Goal: Transaction & Acquisition: Download file/media

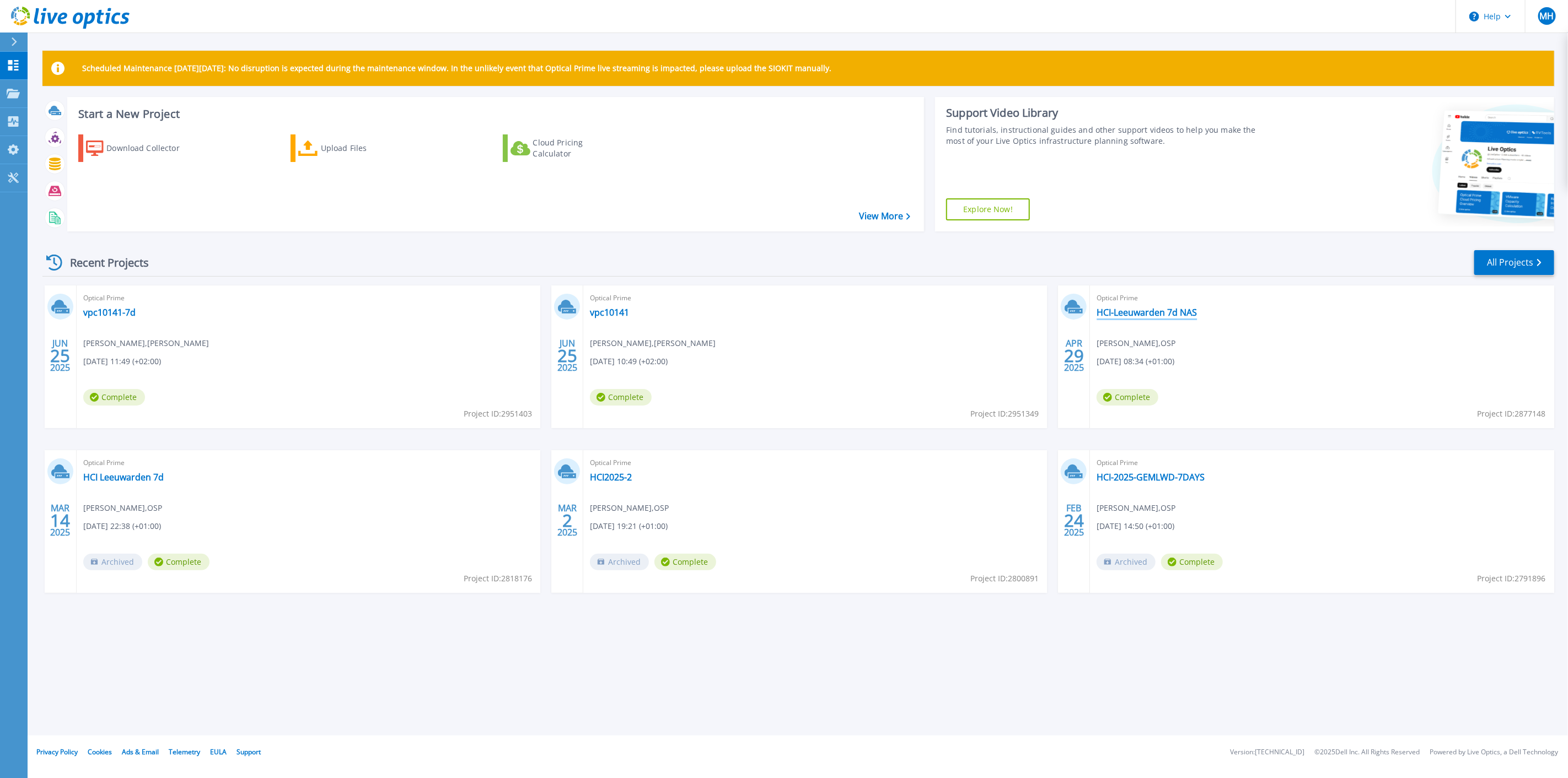
click at [1163, 314] on link "HCI-Leeuwarden 7d NAS" at bounding box center [1147, 312] width 100 height 11
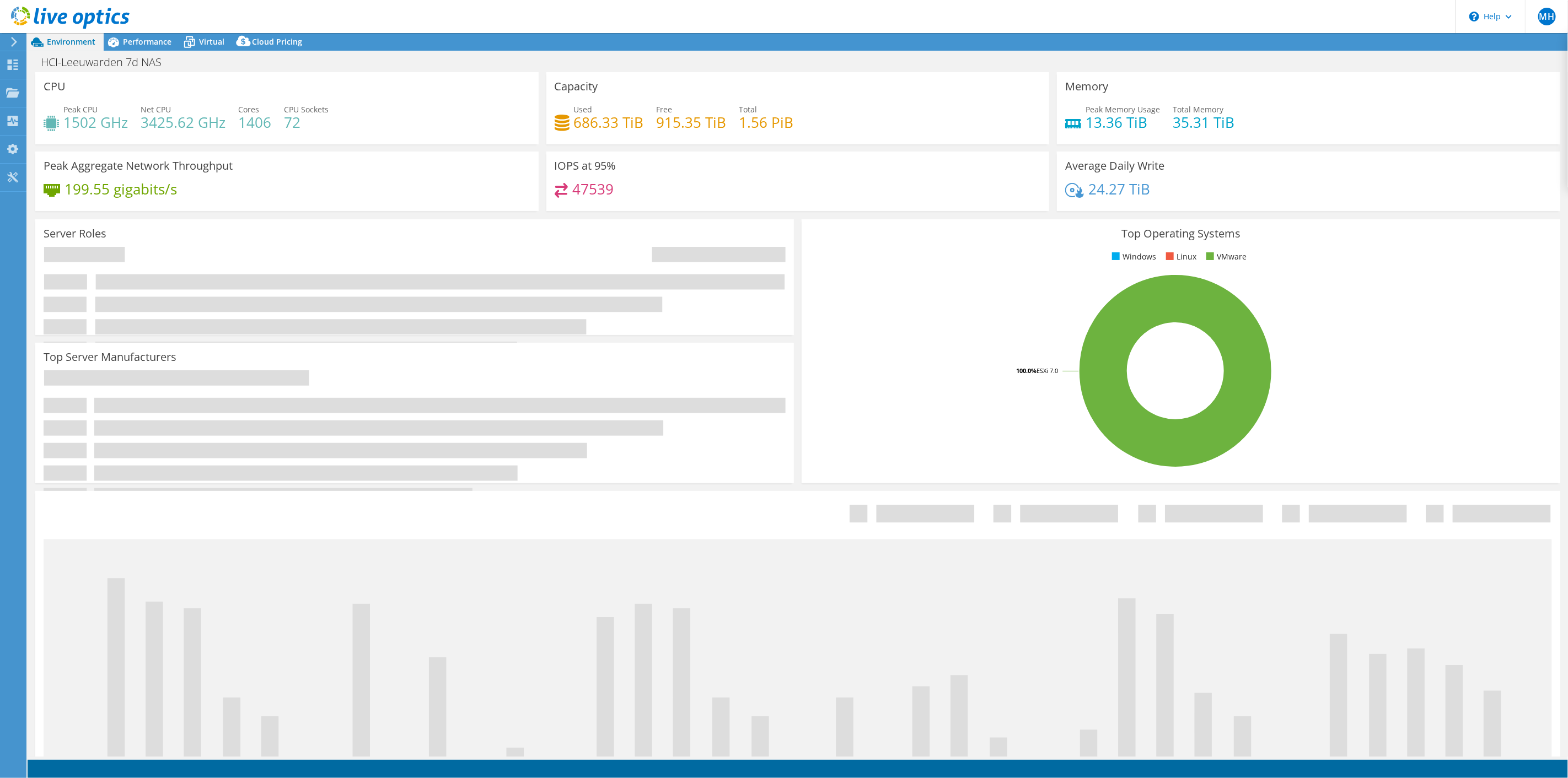
select select "USD"
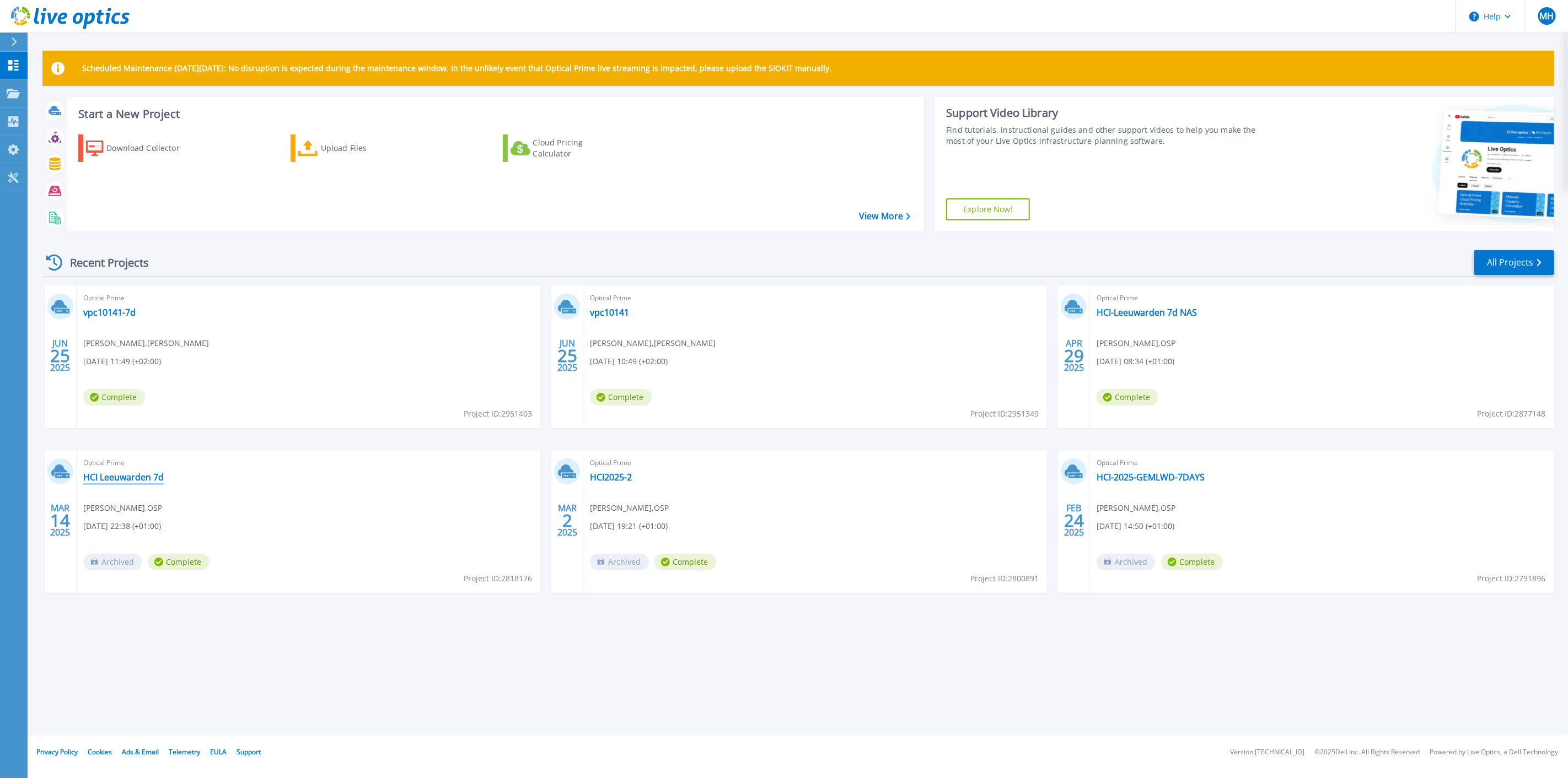
click at [123, 473] on link "HCI Leeuwarden 7d" at bounding box center [123, 477] width 80 height 11
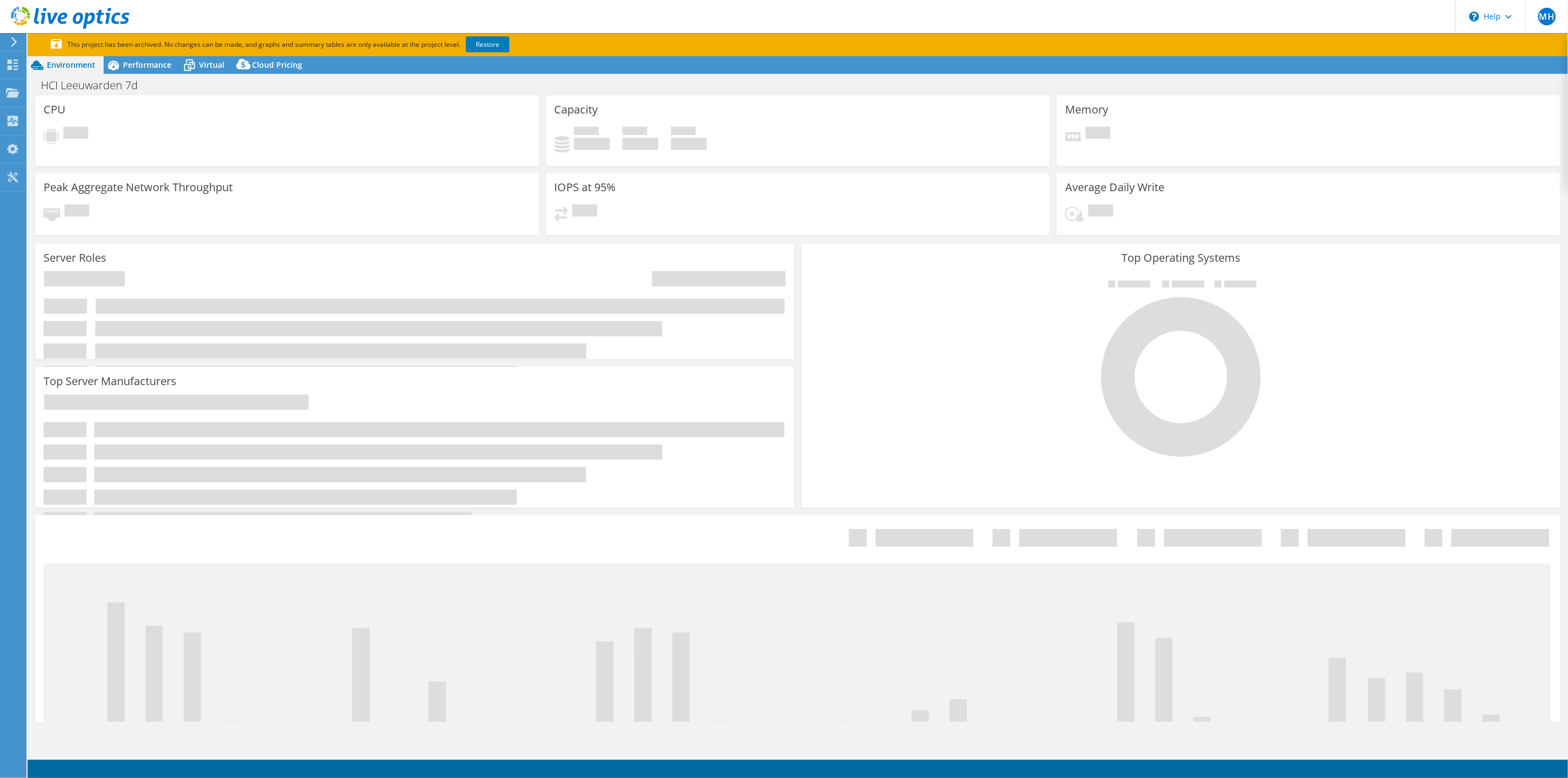
select select "USD"
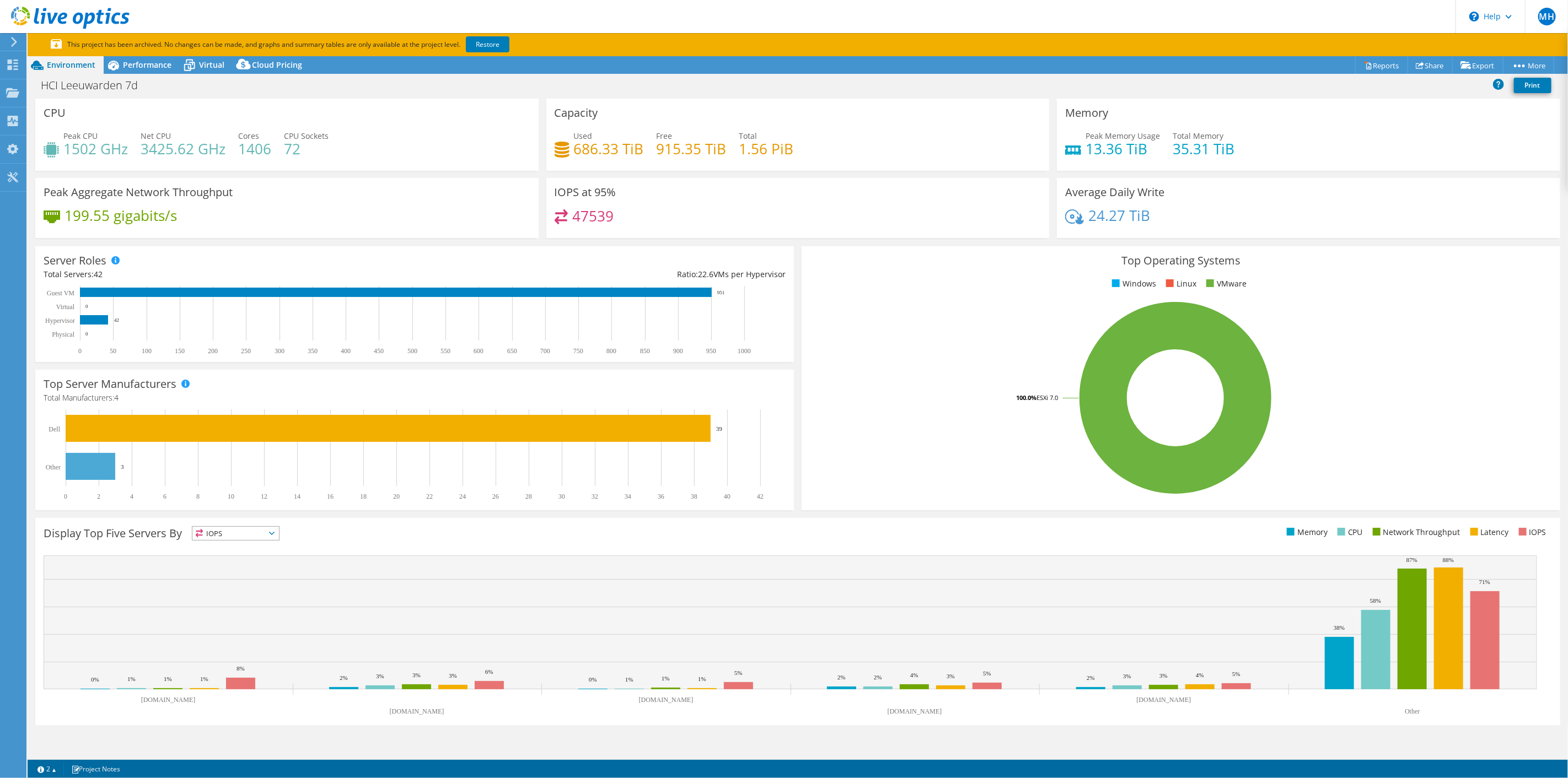
click at [83, 143] on h4 "1502 GHz" at bounding box center [95, 149] width 65 height 12
click at [148, 143] on h4 "3425.62 GHz" at bounding box center [182, 149] width 85 height 12
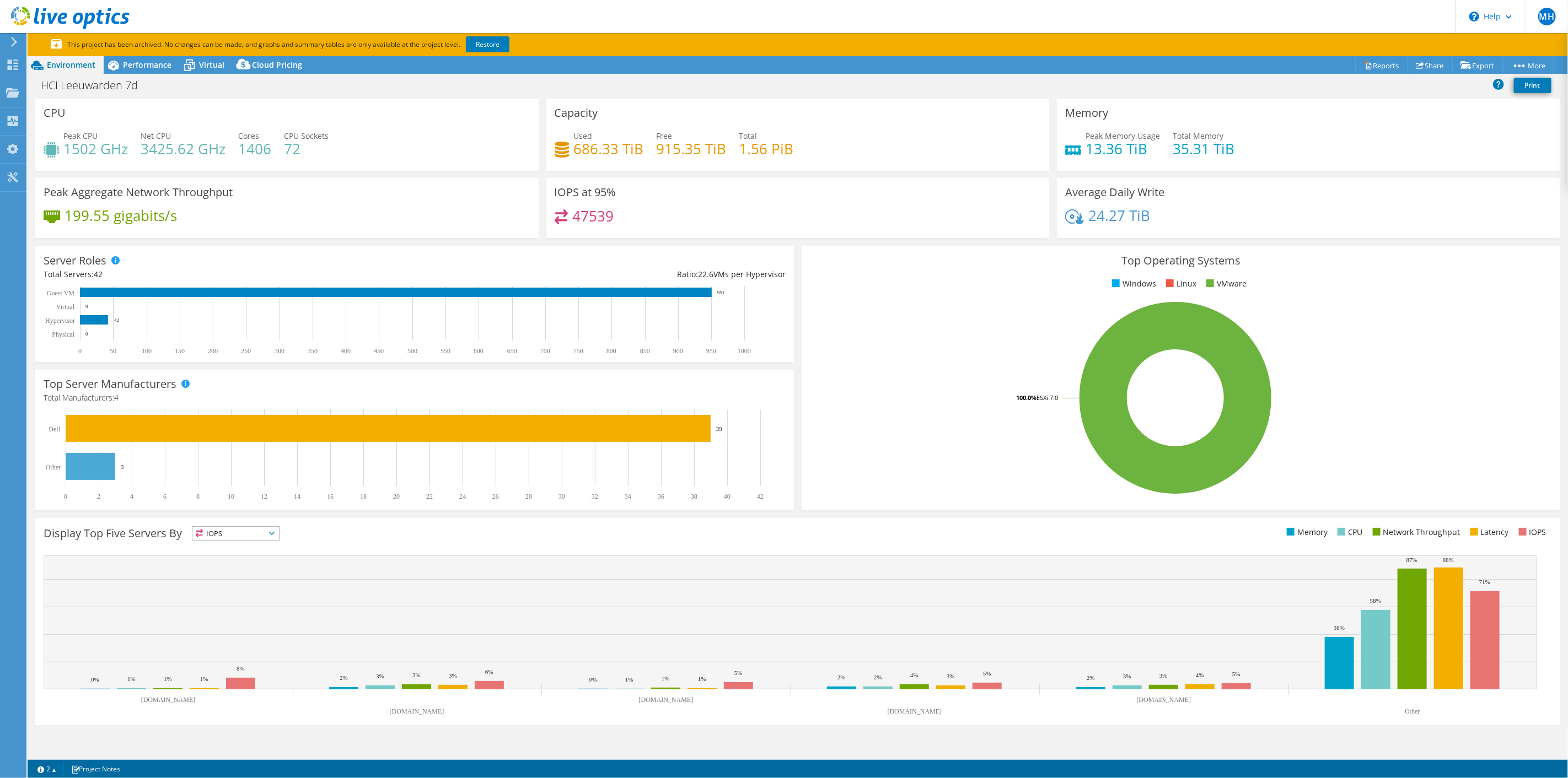
click at [258, 149] on h4 "1406" at bounding box center [255, 149] width 33 height 12
click at [287, 144] on h4 "72" at bounding box center [305, 149] width 44 height 12
click at [291, 146] on h4 "72" at bounding box center [305, 149] width 44 height 12
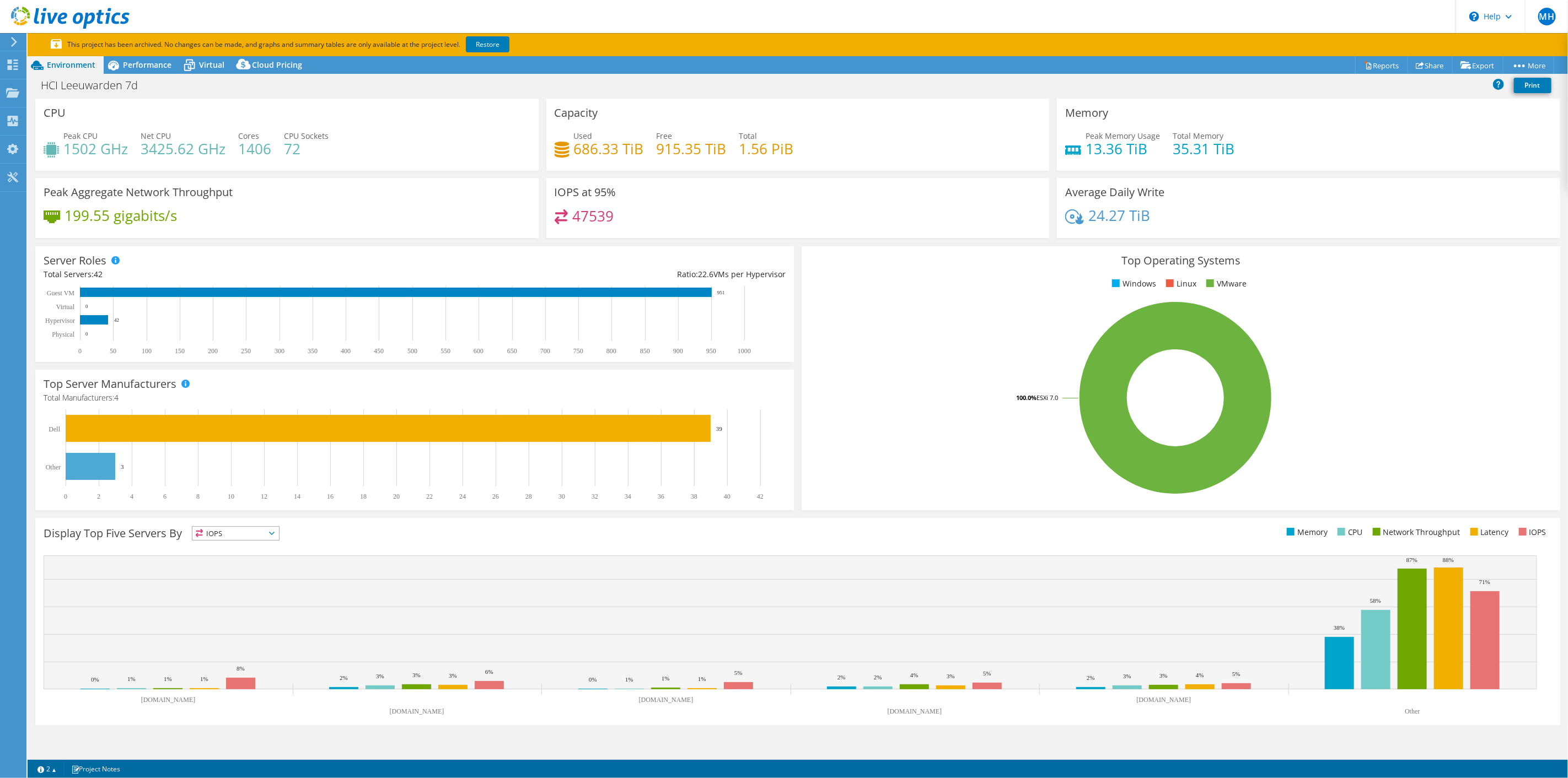
click at [590, 147] on h4 "686.33 TiB" at bounding box center [609, 149] width 70 height 12
drag, startPoint x: 569, startPoint y: 214, endPoint x: 600, endPoint y: 213, distance: 31.0
click at [600, 213] on h4 "47539" at bounding box center [593, 217] width 41 height 12
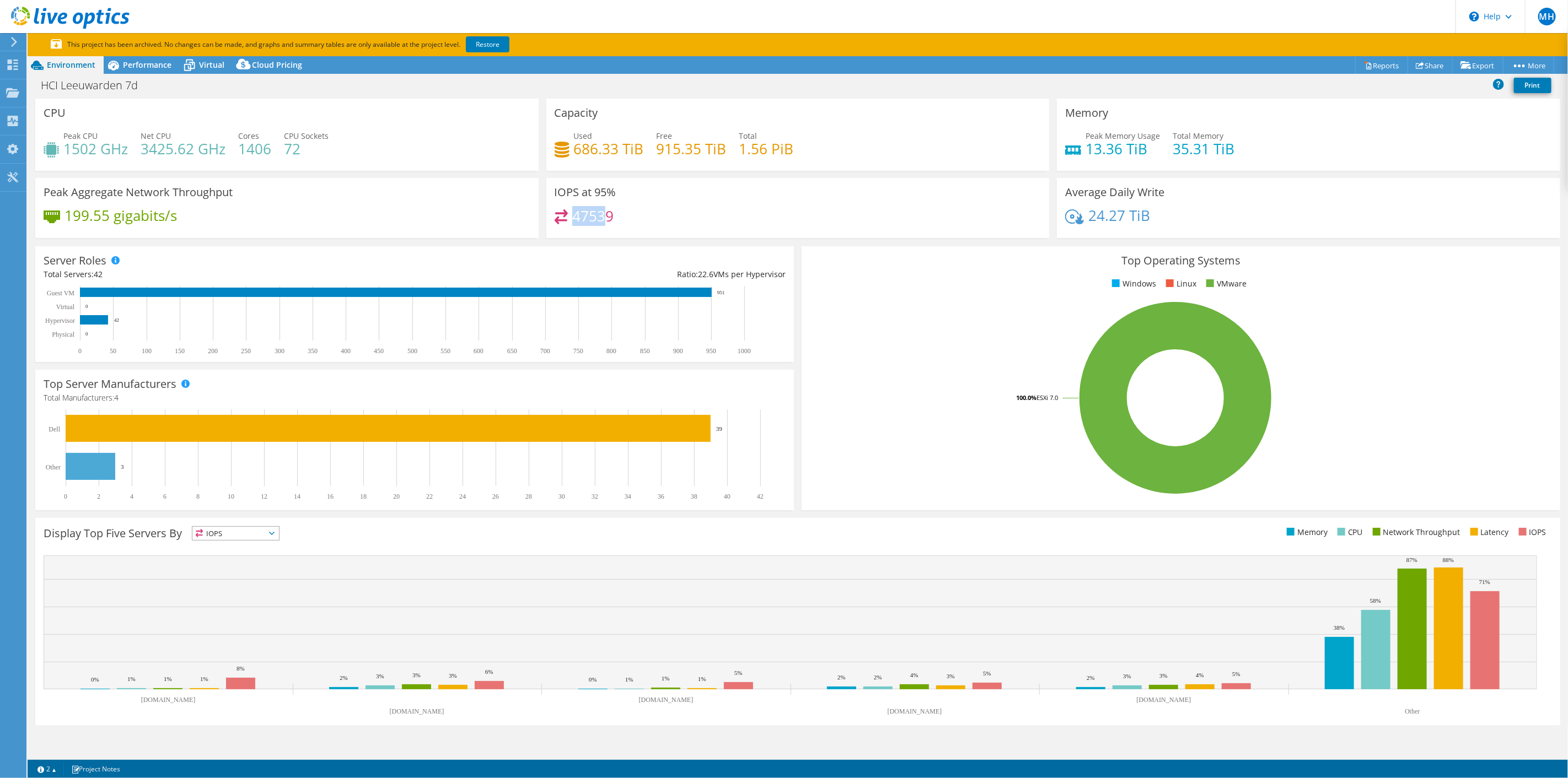
click at [599, 220] on h4 "47539" at bounding box center [593, 217] width 41 height 12
drag, startPoint x: 586, startPoint y: 217, endPoint x: 573, endPoint y: 220, distance: 13.3
click at [573, 220] on h4 "47539" at bounding box center [593, 217] width 41 height 12
drag, startPoint x: 590, startPoint y: 218, endPoint x: 614, endPoint y: 218, distance: 24.0
click at [614, 218] on div "47539" at bounding box center [798, 221] width 487 height 23
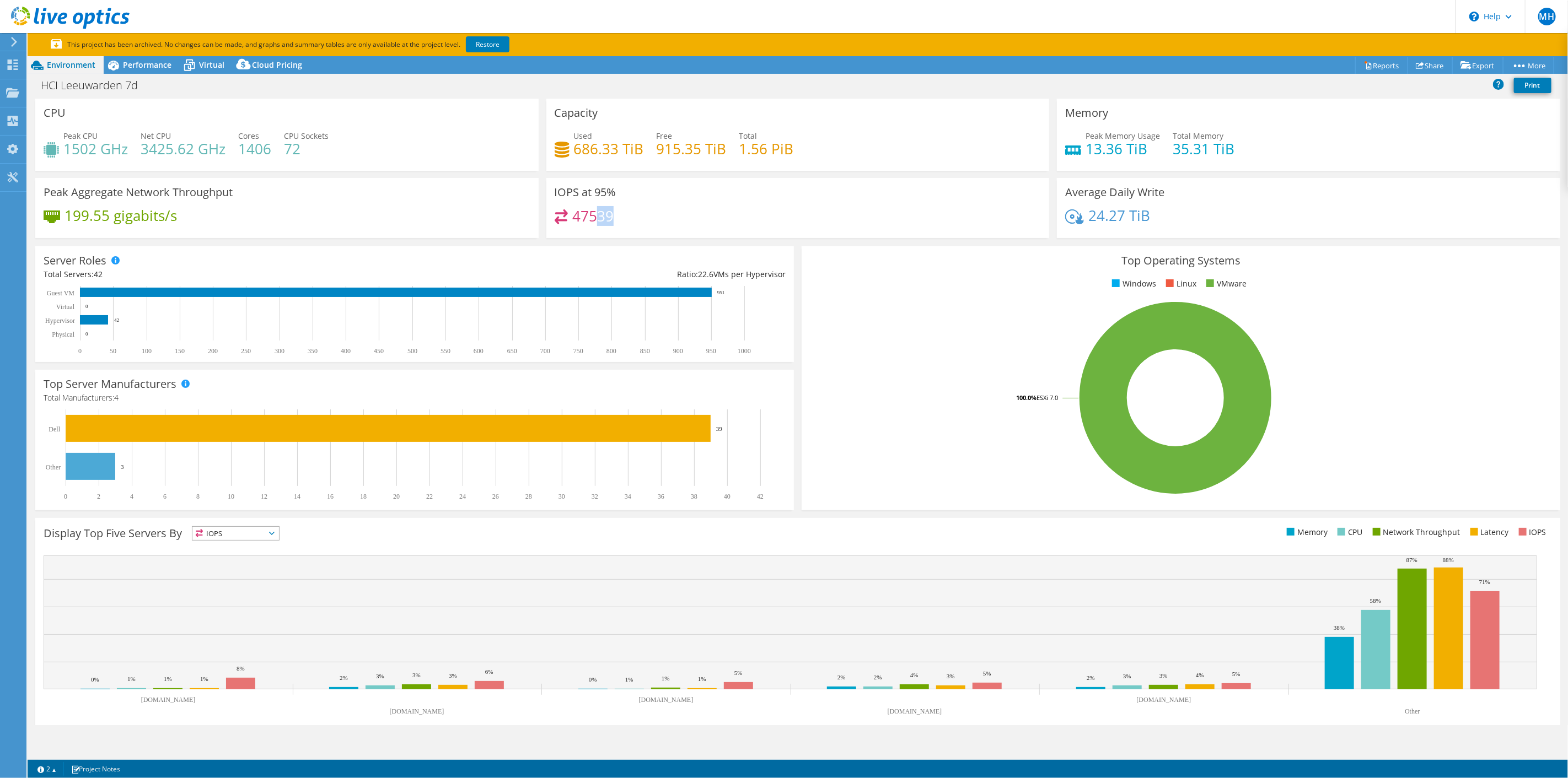
click at [591, 216] on h4 "47539" at bounding box center [593, 217] width 41 height 12
click at [135, 67] on span "Performance" at bounding box center [147, 64] width 48 height 10
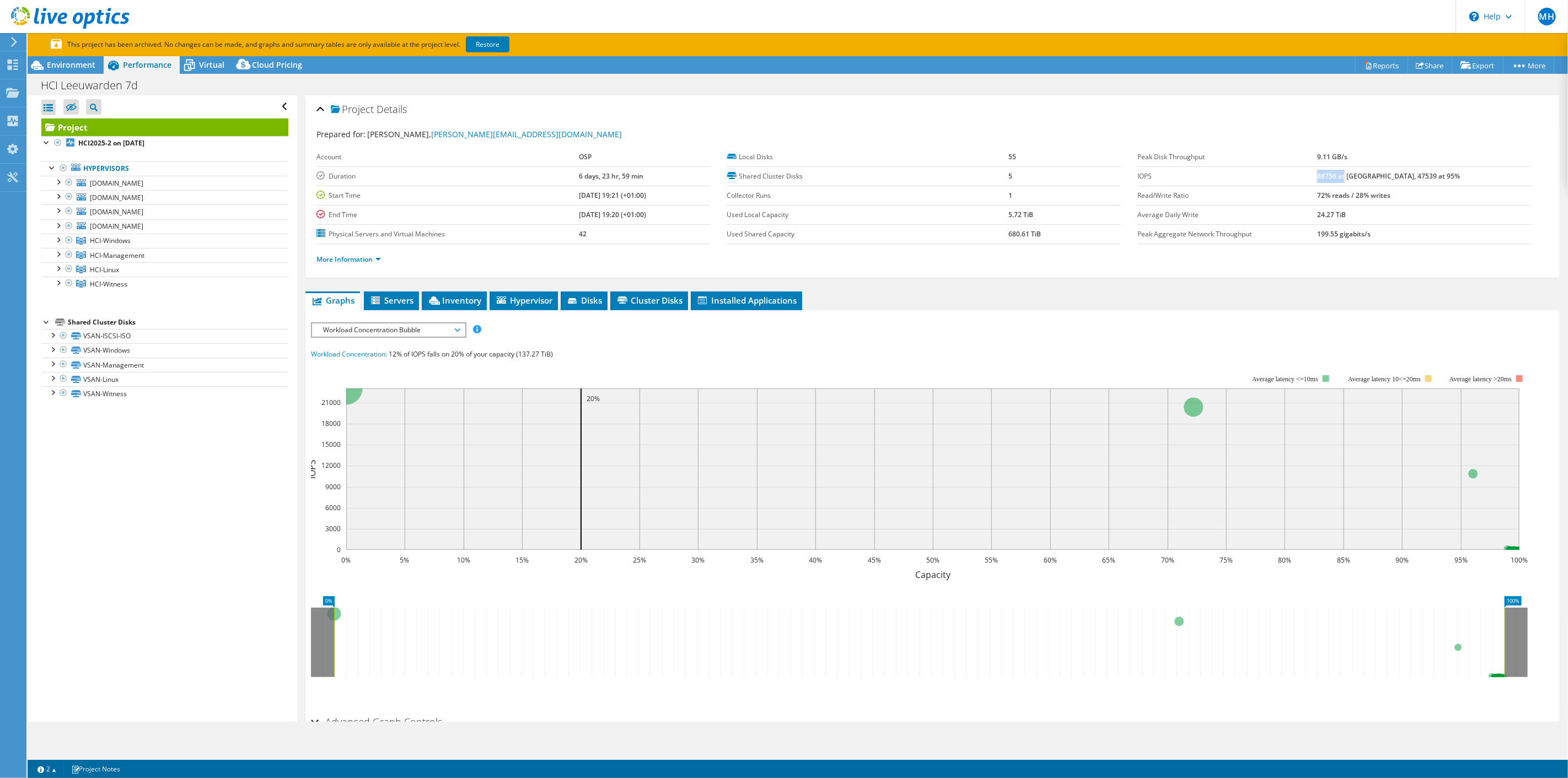
drag, startPoint x: 1354, startPoint y: 175, endPoint x: 1381, endPoint y: 179, distance: 27.3
click at [1381, 179] on b "88756 at Peak, 47539 at 95%" at bounding box center [1388, 176] width 143 height 9
click at [1372, 176] on b "88756 at Peak, 47539 at 95%" at bounding box center [1388, 176] width 143 height 9
drag, startPoint x: 1403, startPoint y: 174, endPoint x: 1422, endPoint y: 174, distance: 19.0
click at [1422, 174] on b "88756 at Peak, 47539 at 95%" at bounding box center [1388, 176] width 143 height 9
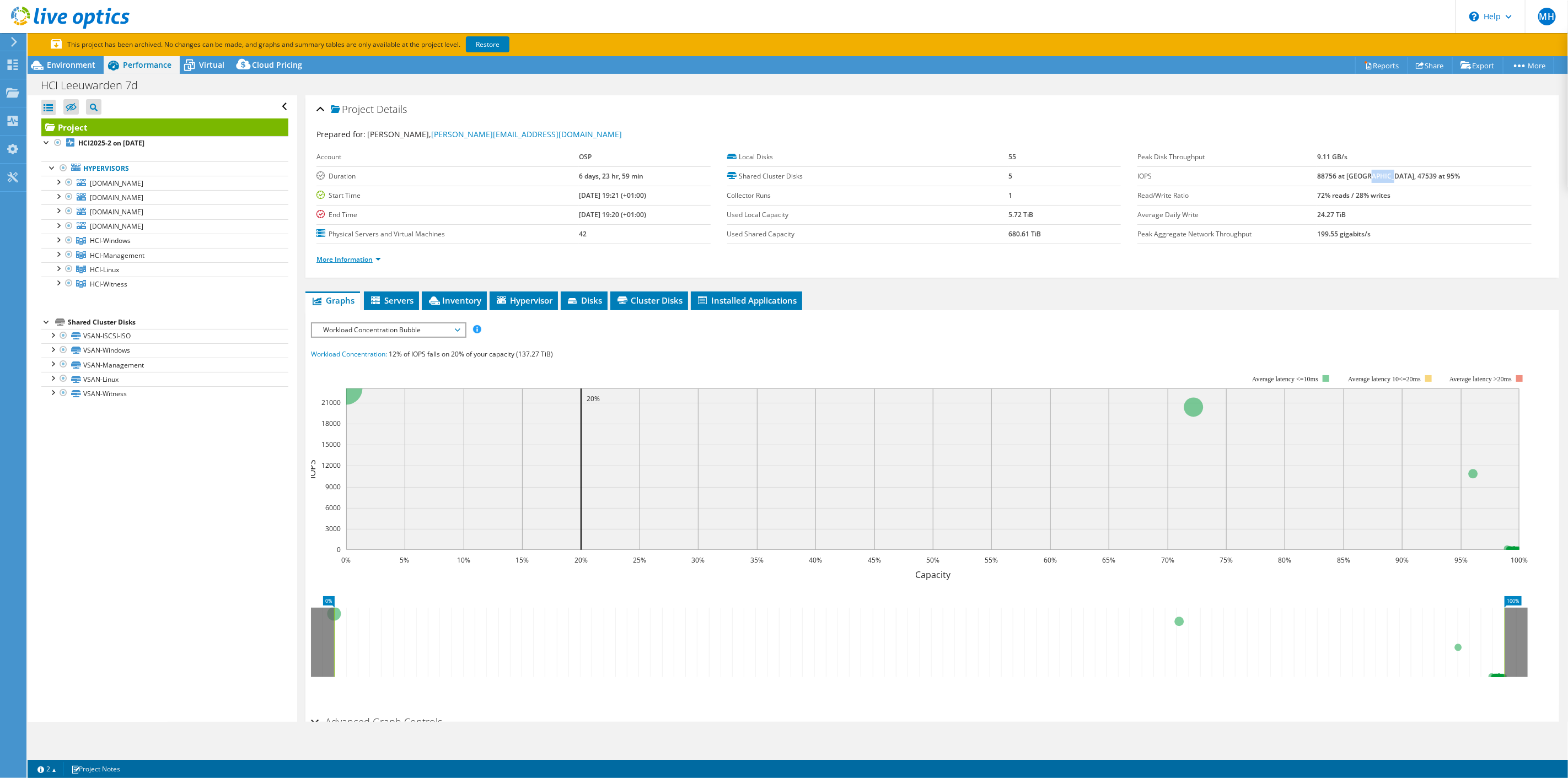
click at [353, 260] on link "More Information" at bounding box center [348, 259] width 65 height 9
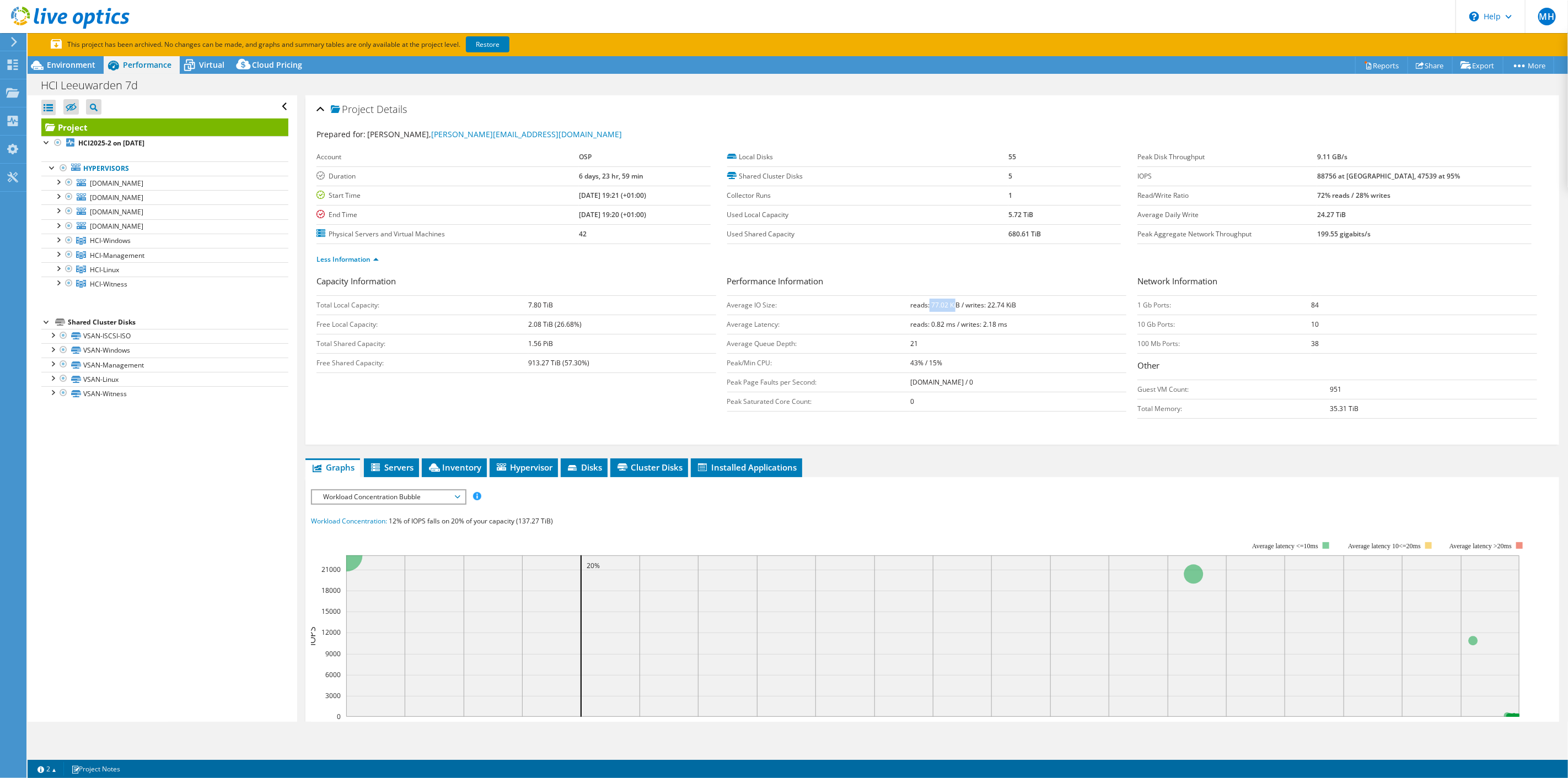
drag, startPoint x: 923, startPoint y: 305, endPoint x: 949, endPoint y: 305, distance: 26.0
click at [949, 305] on b "reads: 77.02 KiB / writes: 22.74 KiB" at bounding box center [963, 305] width 106 height 9
drag, startPoint x: 981, startPoint y: 301, endPoint x: 997, endPoint y: 301, distance: 16.0
click at [997, 301] on b "reads: 77.02 KiB / writes: 22.74 KiB" at bounding box center [963, 305] width 106 height 9
drag, startPoint x: 905, startPoint y: 361, endPoint x: 972, endPoint y: 361, distance: 67.0
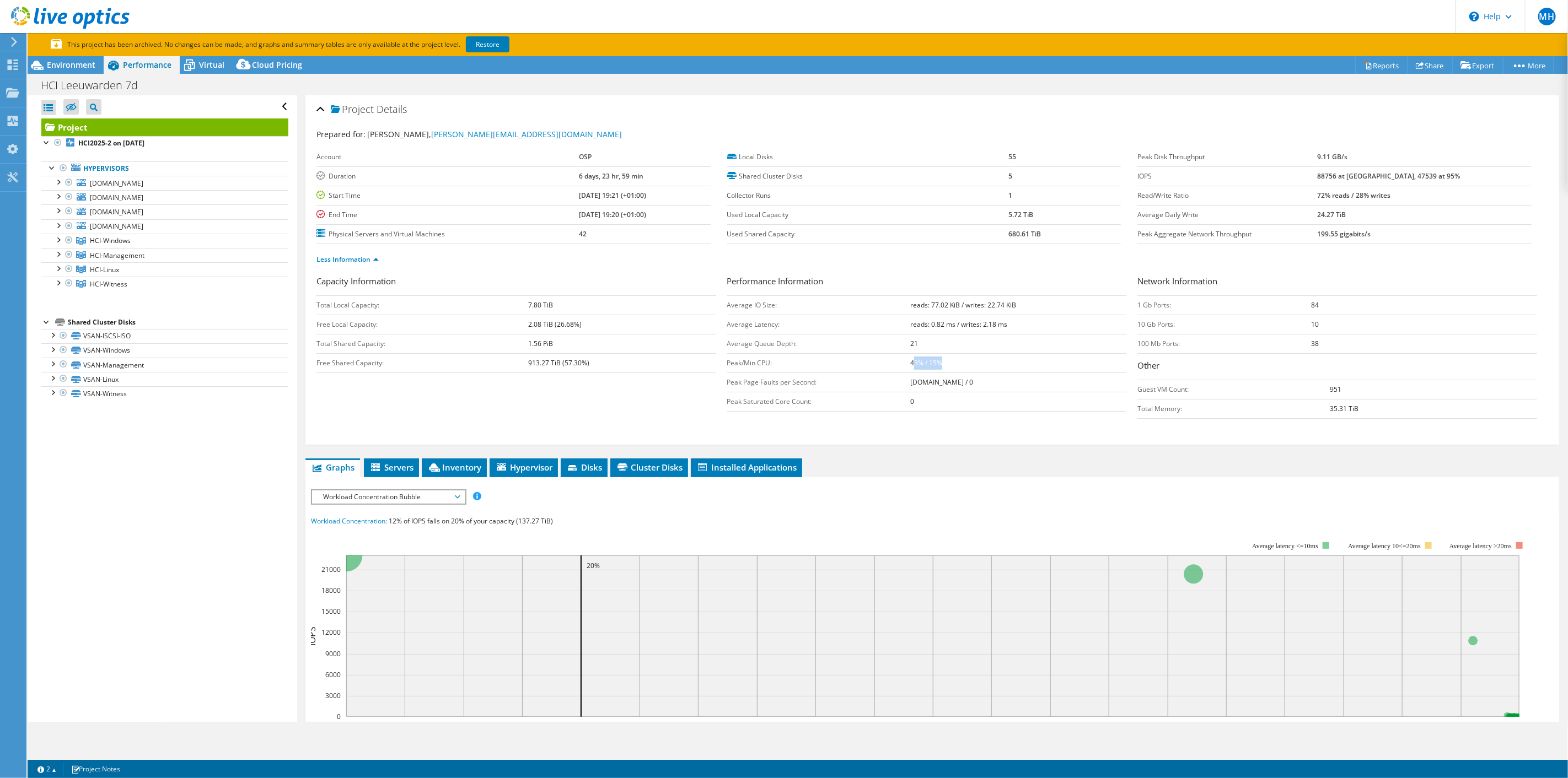
click at [972, 361] on td "43% / 15%" at bounding box center [1017, 363] width 216 height 19
click at [953, 325] on b "reads: 0.82 ms / writes: 2.18 ms" at bounding box center [958, 324] width 97 height 9
drag, startPoint x: 1357, startPoint y: 193, endPoint x: 1457, endPoint y: 188, distance: 100.1
click at [1457, 188] on td "72% reads / 28% writes" at bounding box center [1424, 195] width 214 height 19
click at [1390, 192] on b "72% reads / 28% writes" at bounding box center [1354, 195] width 73 height 9
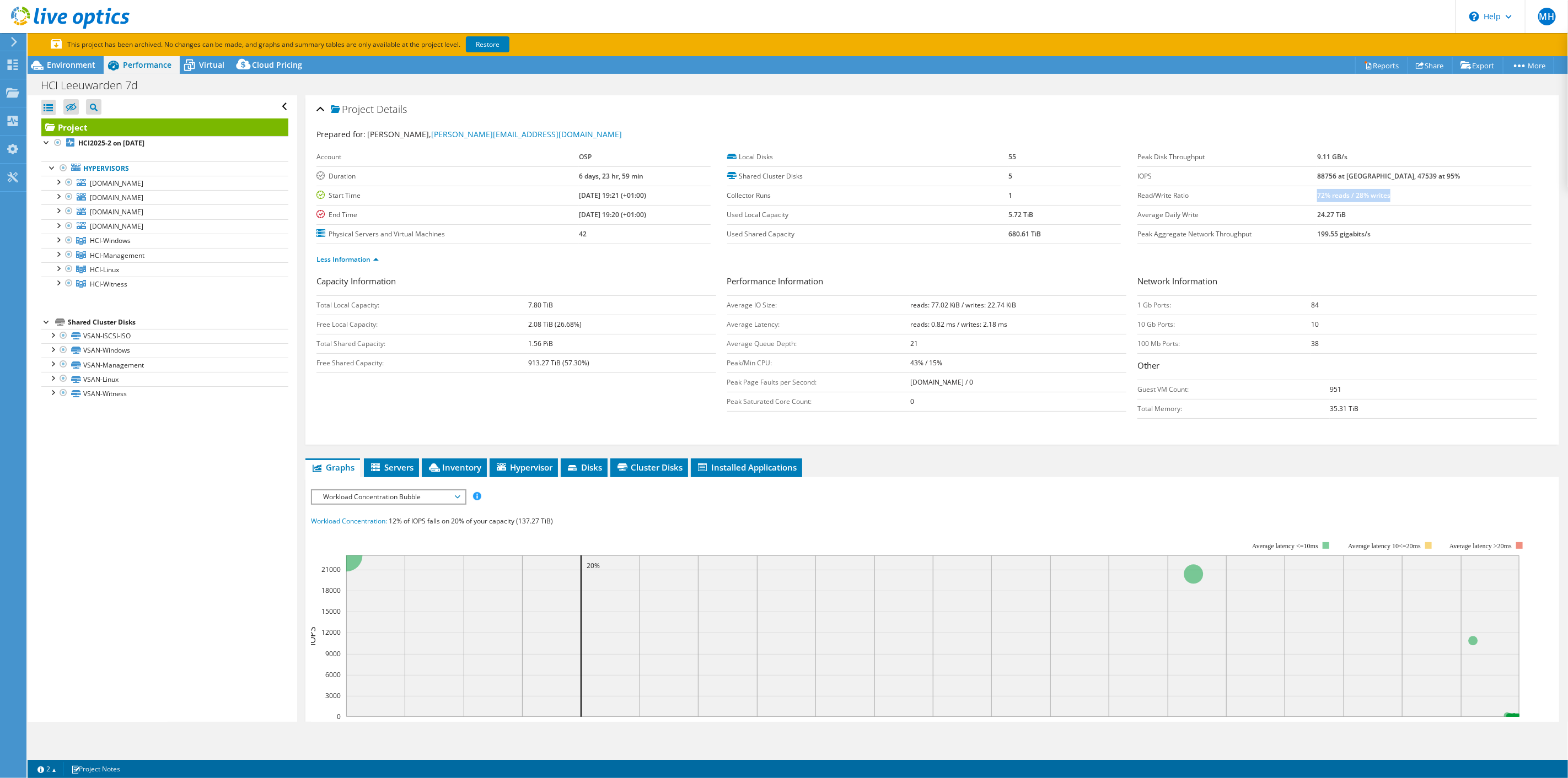
drag, startPoint x: 1355, startPoint y: 195, endPoint x: 1445, endPoint y: 195, distance: 90.0
click at [1445, 195] on td "72% reads / 28% writes" at bounding box center [1424, 195] width 214 height 19
click at [1387, 202] on td "72% reads / 28% writes" at bounding box center [1424, 195] width 214 height 19
drag, startPoint x: 1351, startPoint y: 174, endPoint x: 1450, endPoint y: 186, distance: 99.7
click at [1450, 186] on tbody "Peak Disk Throughput 9.11 GB/s IOPS 88756 at Peak, 47539 at 95% Read/Write Rati…" at bounding box center [1334, 196] width 394 height 97
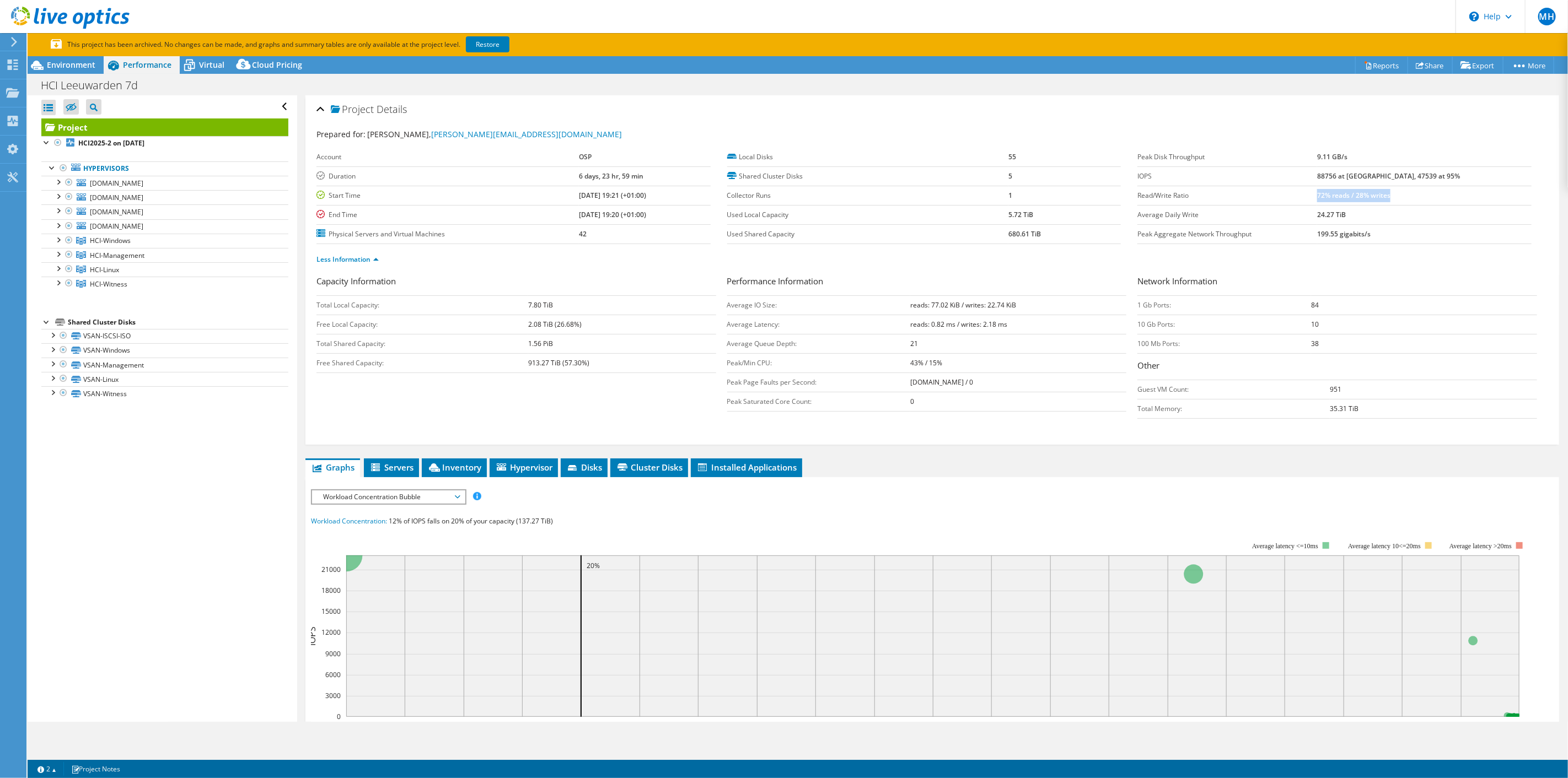
click at [1450, 171] on td "88756 at Peak, 47539 at 95%" at bounding box center [1424, 176] width 214 height 19
drag, startPoint x: 555, startPoint y: 178, endPoint x: 623, endPoint y: 174, distance: 68.1
click at [623, 174] on tr "Duration 6 days, 23 hr, 59 min" at bounding box center [513, 176] width 394 height 19
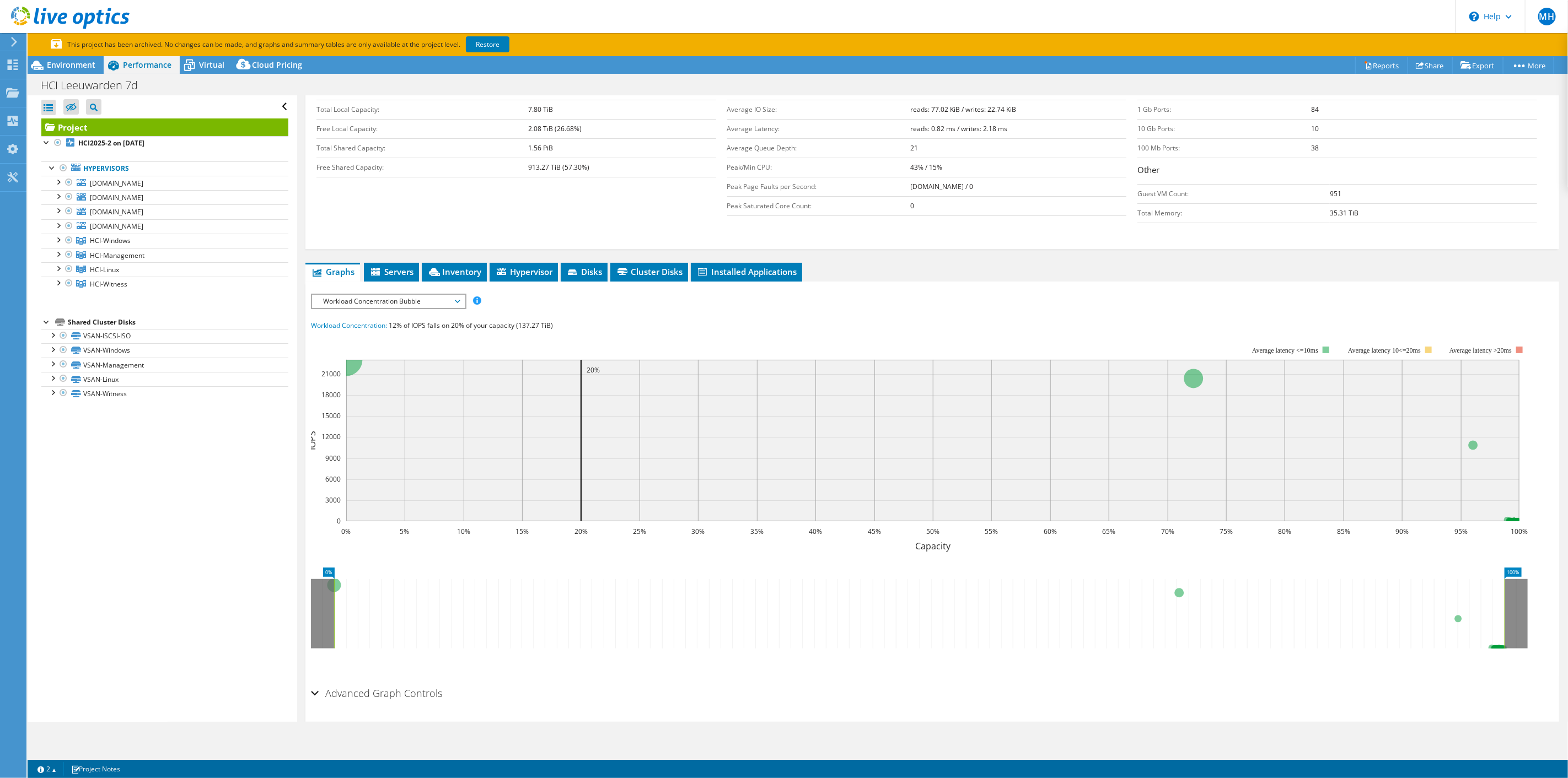
scroll to position [228, 0]
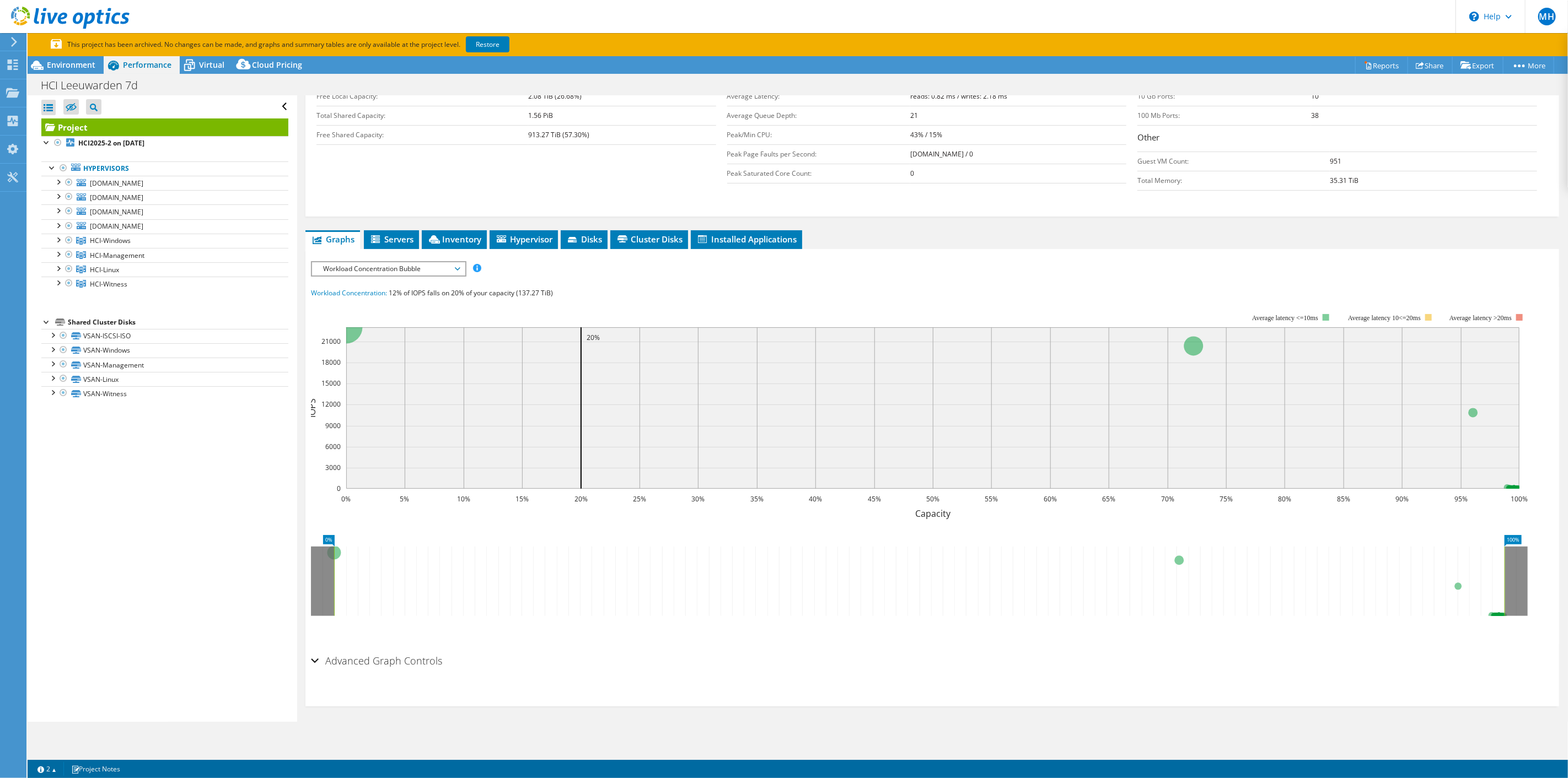
click at [421, 270] on span "Workload Concentration Bubble" at bounding box center [389, 269] width 142 height 13
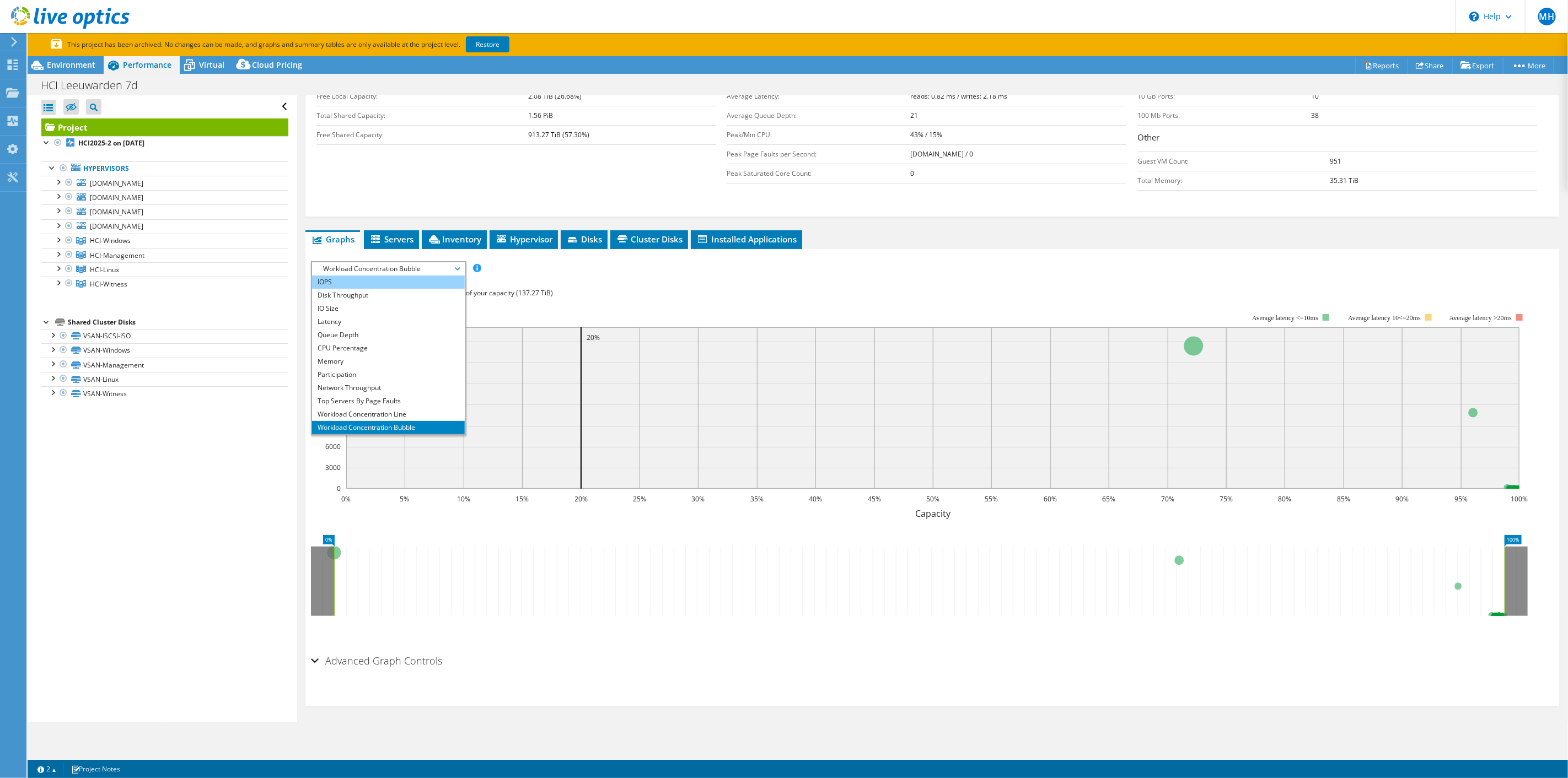
click at [393, 278] on li "IOPS" at bounding box center [389, 282] width 153 height 13
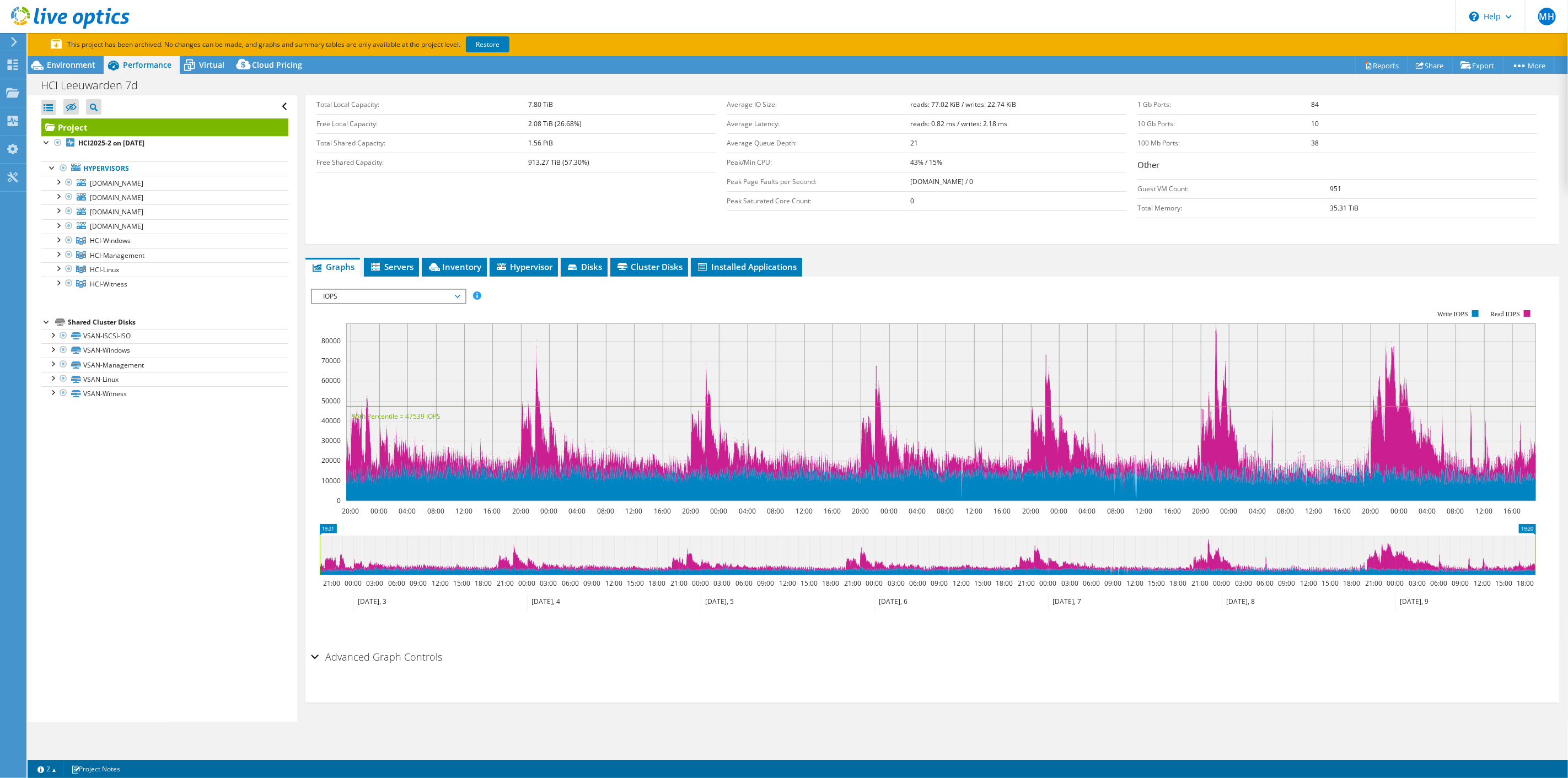
scroll to position [197, 0]
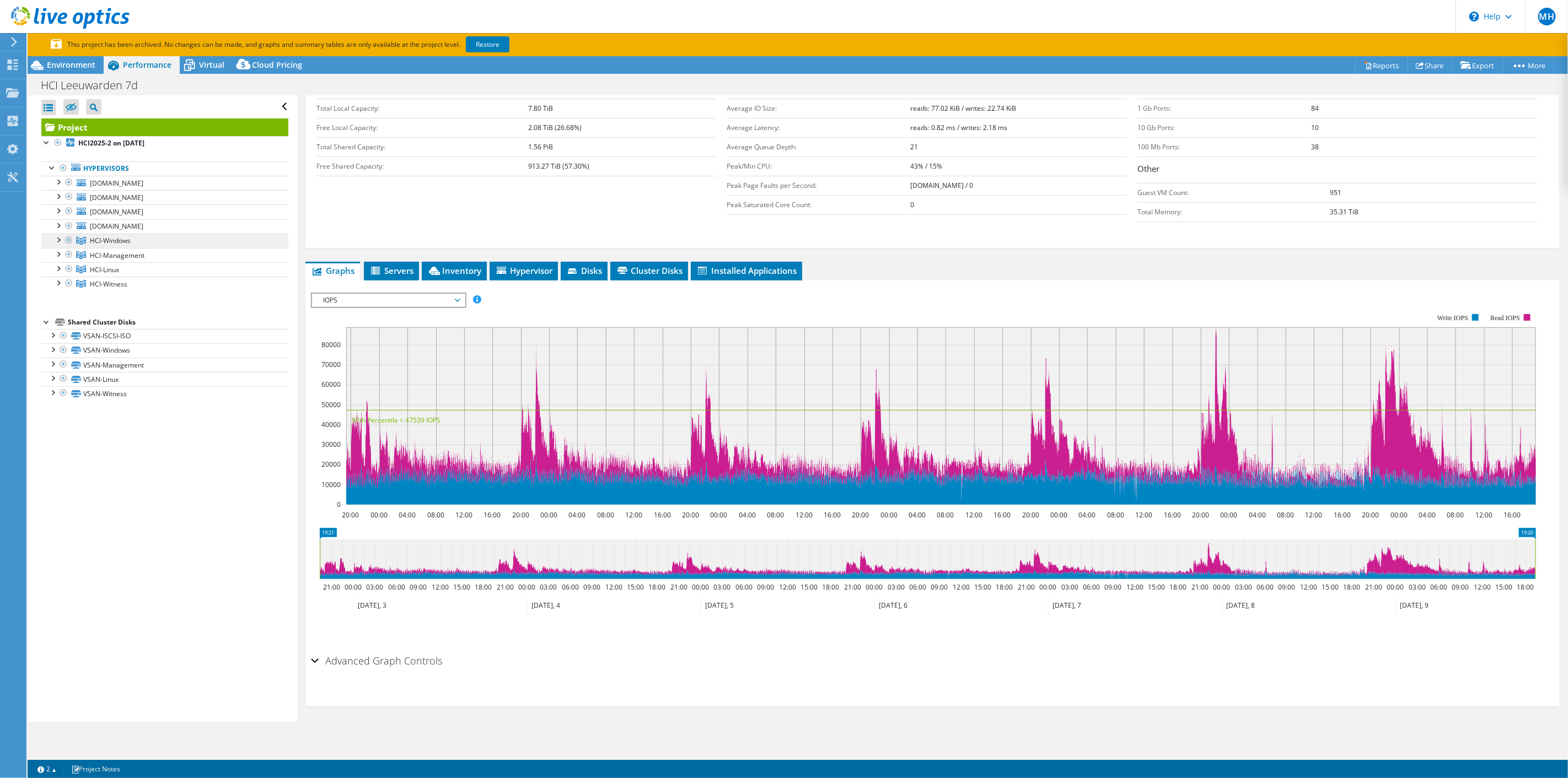
click at [115, 241] on span "HCI-Windows" at bounding box center [110, 241] width 41 height 9
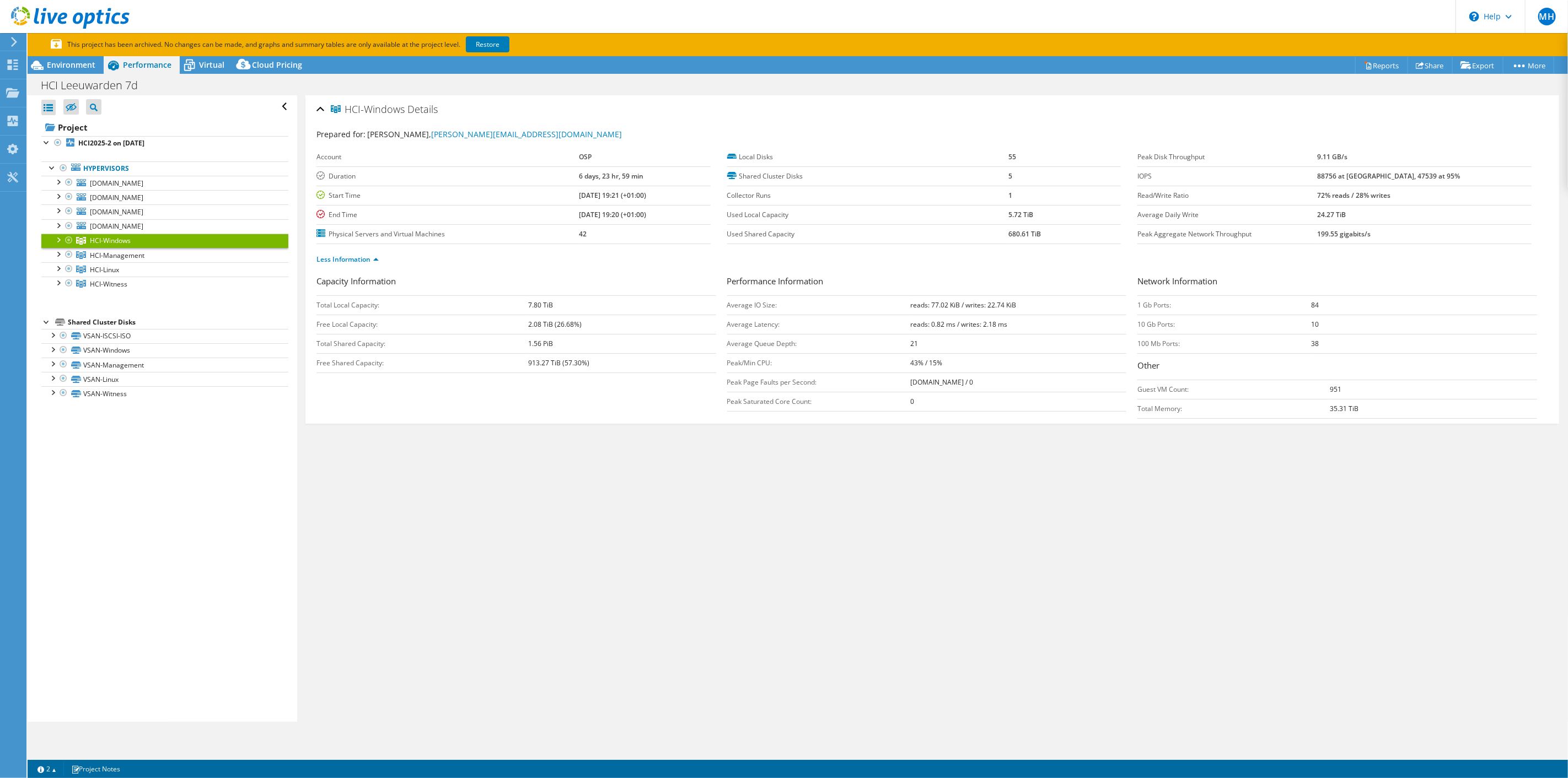
scroll to position [0, 0]
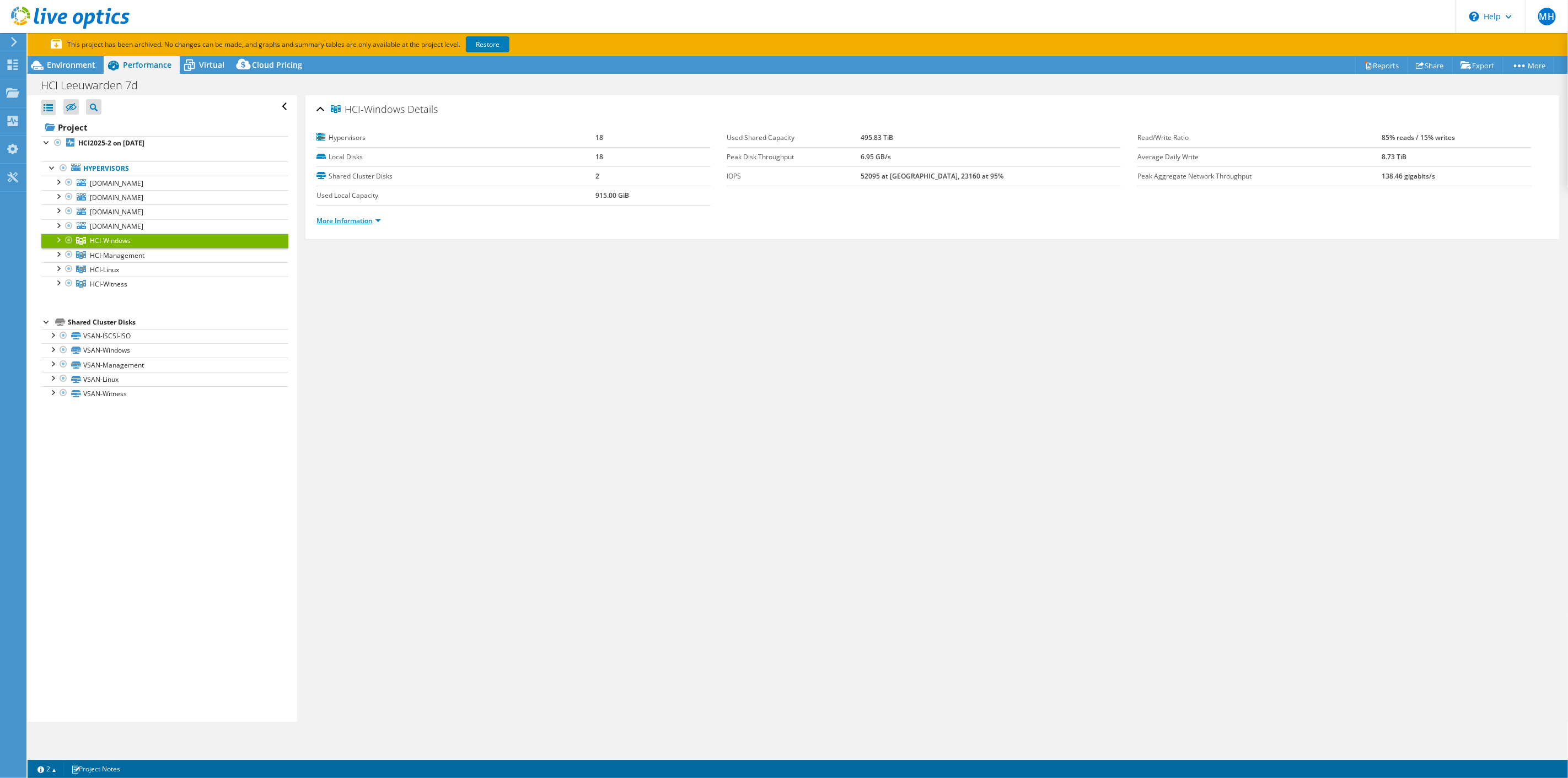
click at [344, 222] on link "More Information" at bounding box center [348, 220] width 65 height 9
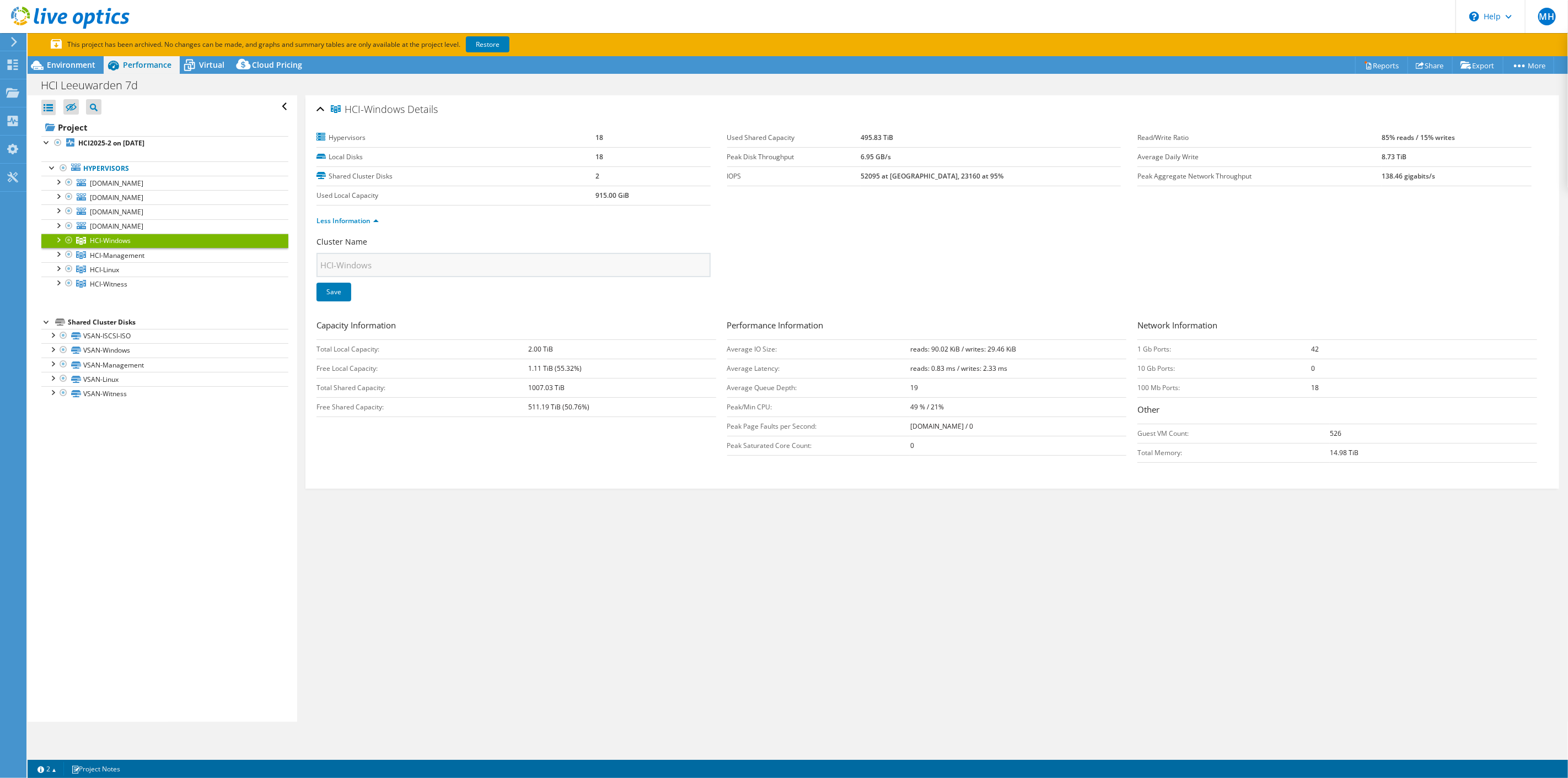
click at [717, 616] on div "HCI-Windows Details Hypervisors 18 Local Disks 18 Shared Cluster Disks 2 Used L…" at bounding box center [932, 408] width 1270 height 627
click at [12, 44] on icon at bounding box center [14, 41] width 9 height 10
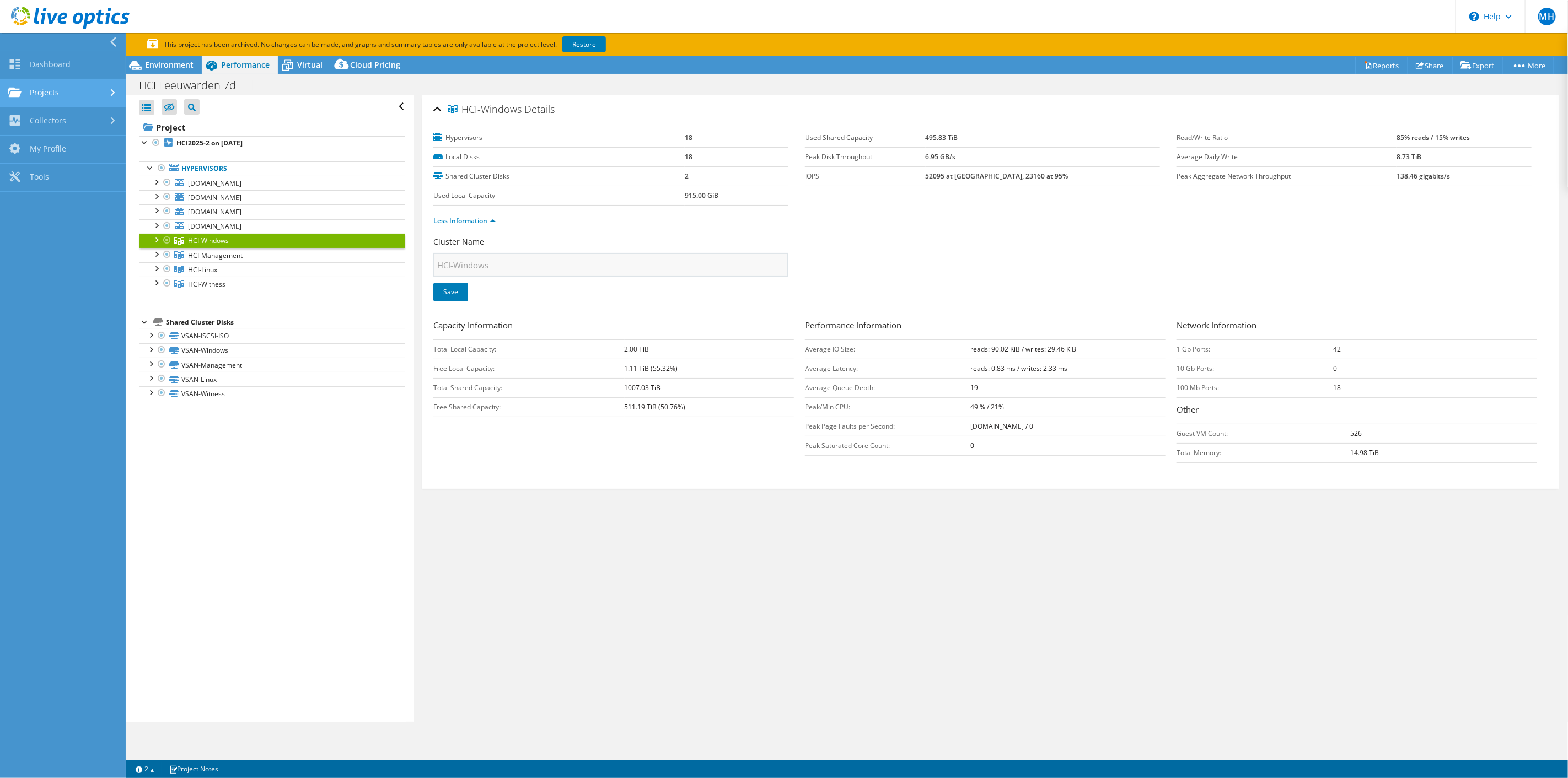
click at [37, 93] on link "Projects" at bounding box center [62, 93] width 125 height 28
click at [55, 209] on link "Collectors" at bounding box center [62, 213] width 125 height 28
click at [56, 145] on link "Download Collector" at bounding box center [62, 150] width 125 height 28
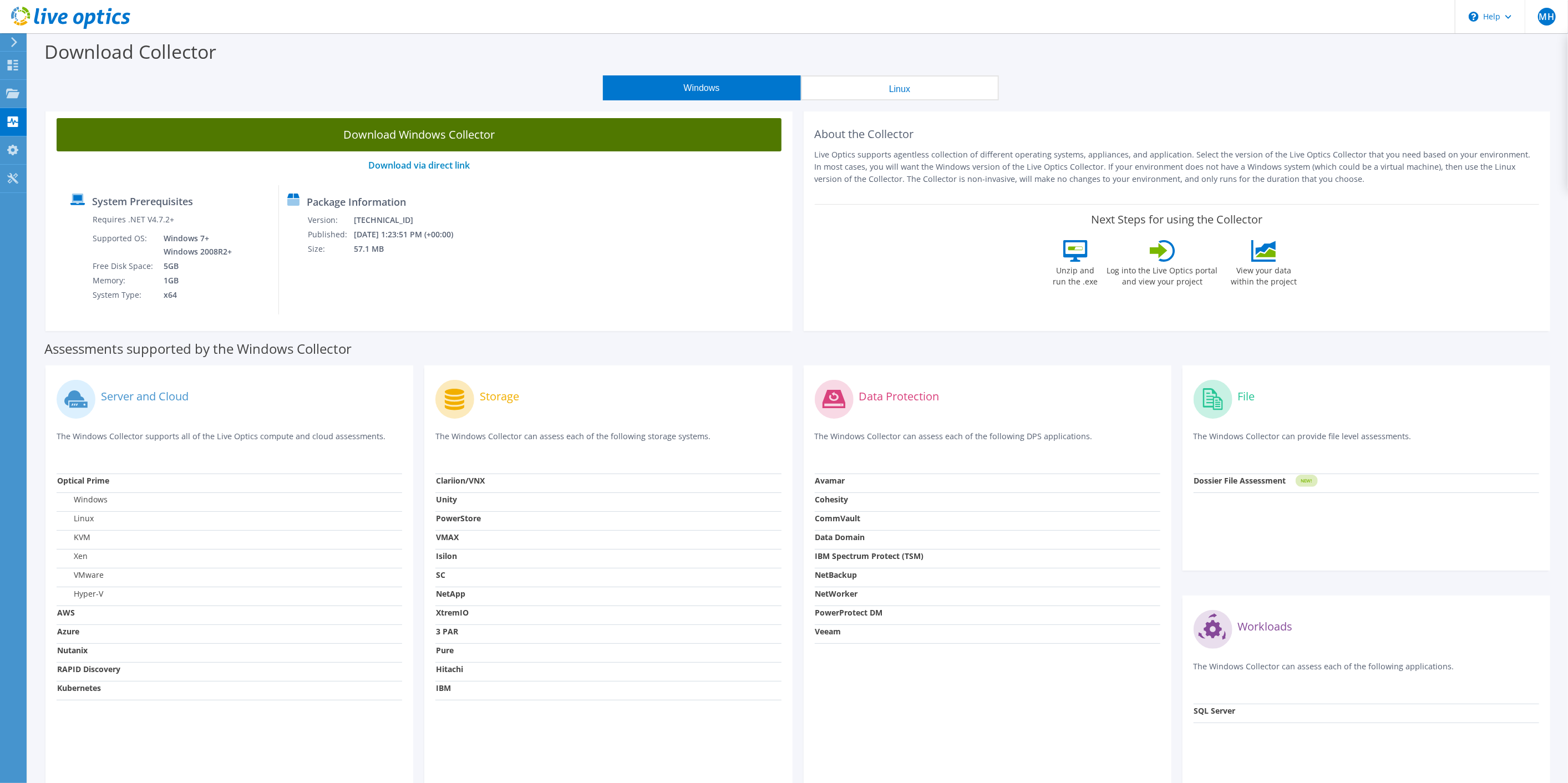
click at [534, 134] on link "Download Windows Collector" at bounding box center [418, 135] width 725 height 33
